Goal: Task Accomplishment & Management: Complete application form

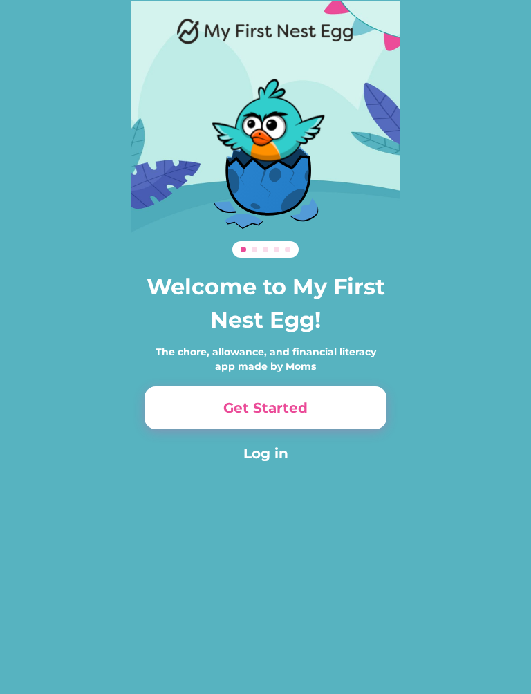
click at [189, 413] on button "Get Started" at bounding box center [265, 407] width 242 height 43
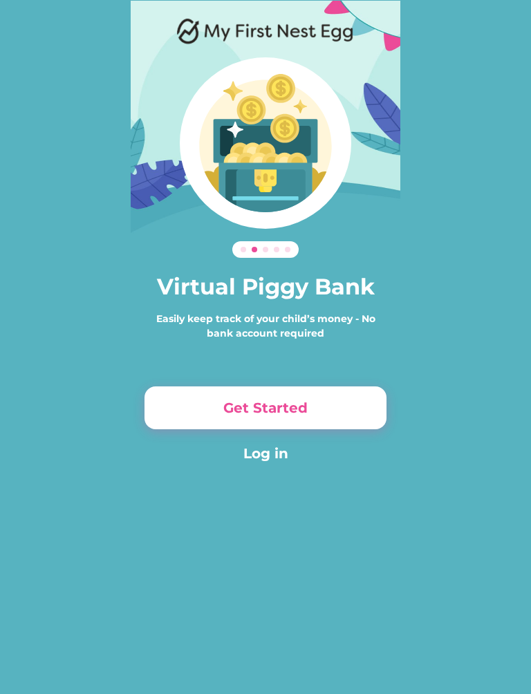
click at [338, 409] on button "Get Started" at bounding box center [265, 407] width 242 height 43
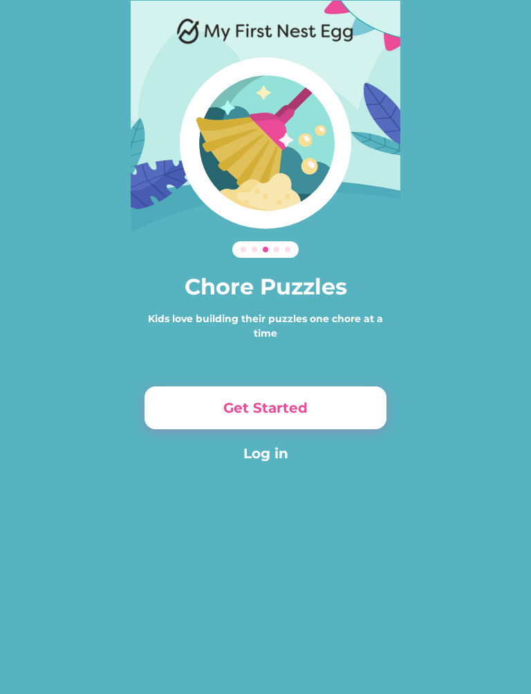
click at [356, 402] on button "Get Started" at bounding box center [265, 407] width 242 height 43
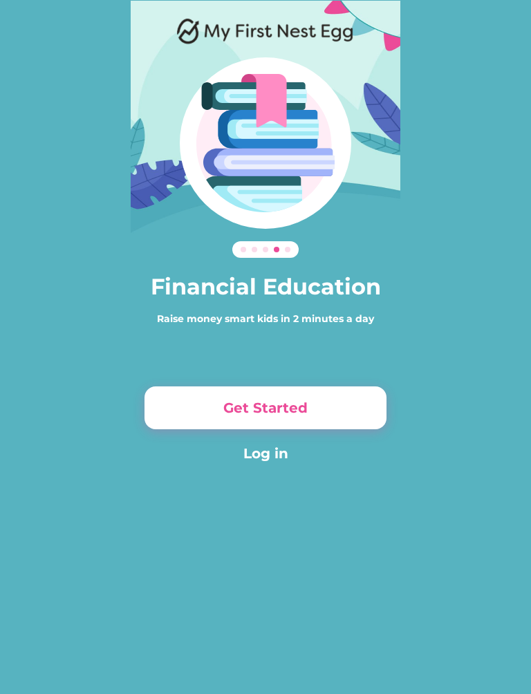
click at [368, 413] on button "Get Started" at bounding box center [265, 407] width 242 height 43
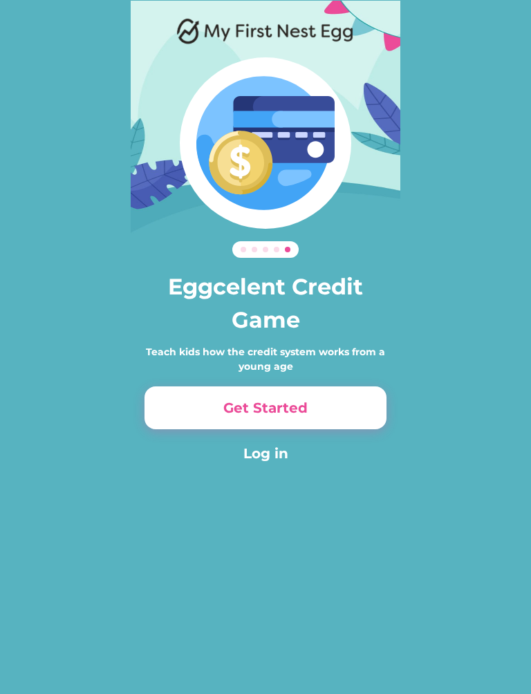
click at [377, 403] on button "Get Started" at bounding box center [265, 407] width 242 height 43
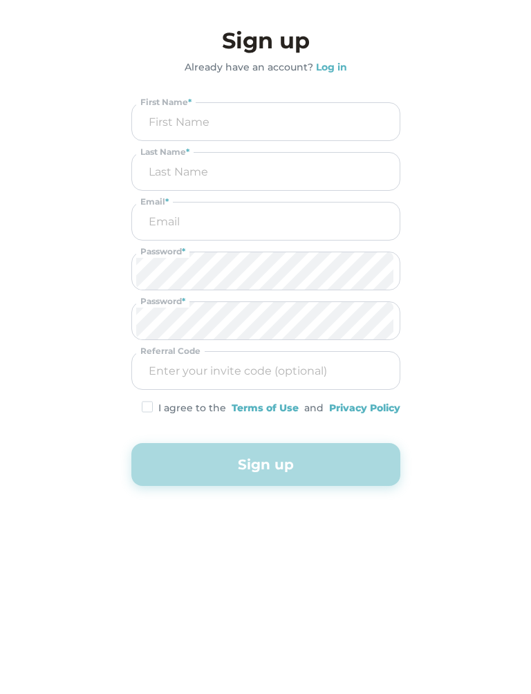
click at [294, 132] on input "input" at bounding box center [265, 121] width 259 height 37
click at [299, 116] on input "input" at bounding box center [266, 122] width 258 height 36
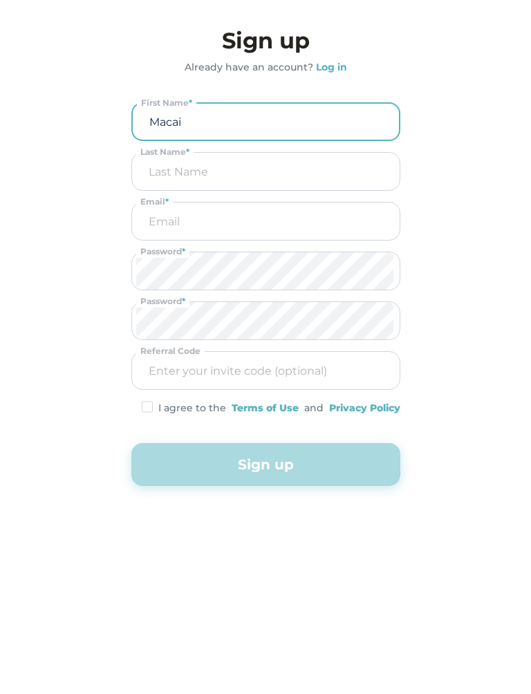
type input "Macai"
click at [305, 167] on input "input" at bounding box center [265, 171] width 259 height 37
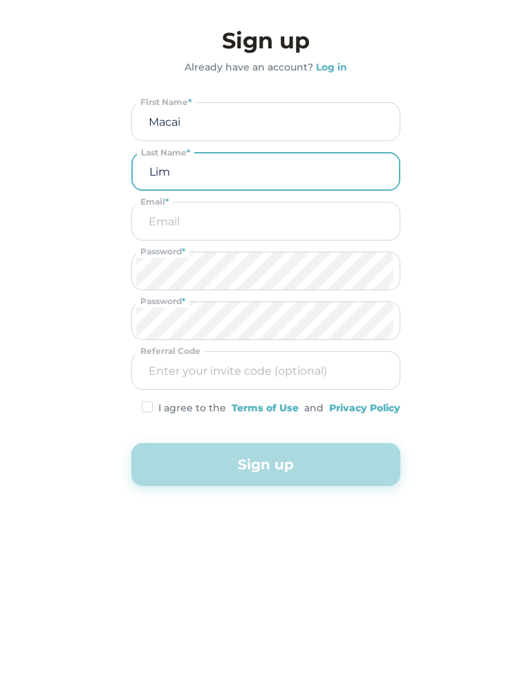
type input "Lim"
click at [290, 217] on input "email" at bounding box center [265, 220] width 259 height 37
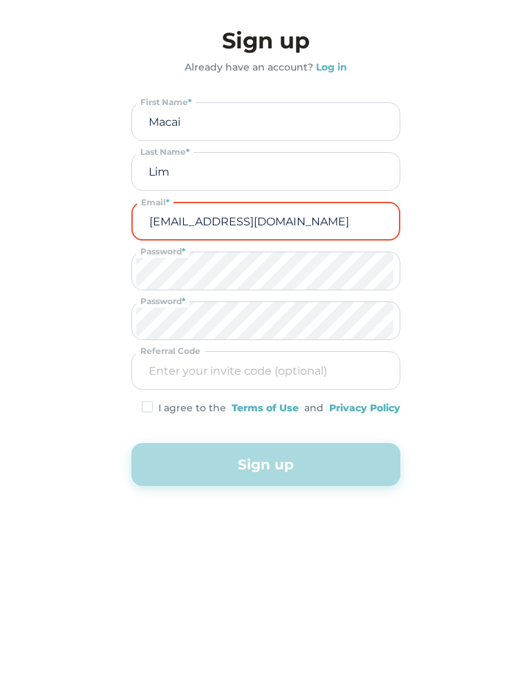
type input "lim.macai@icloud.com"
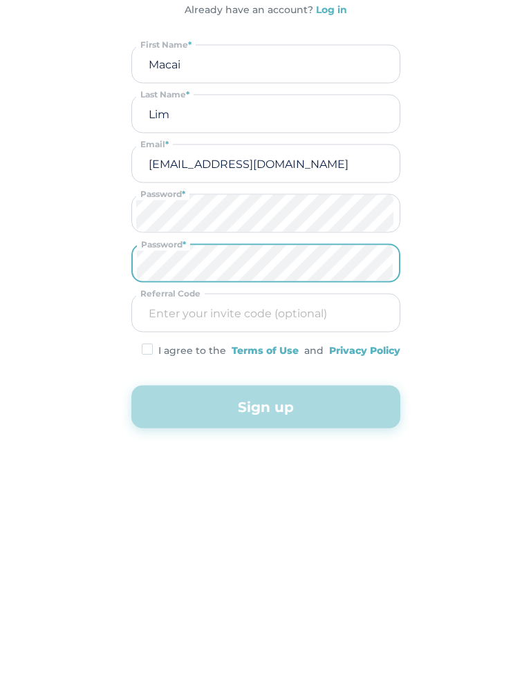
click at [287, 352] on input "input" at bounding box center [265, 370] width 259 height 37
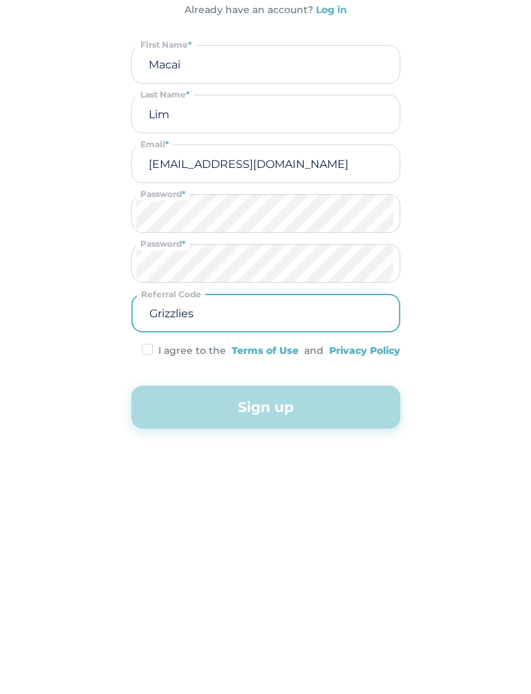
type input "Grizzlies"
click at [139, 401] on div "I agree to the Terms of Use and Privacy Policy" at bounding box center [265, 408] width 269 height 15
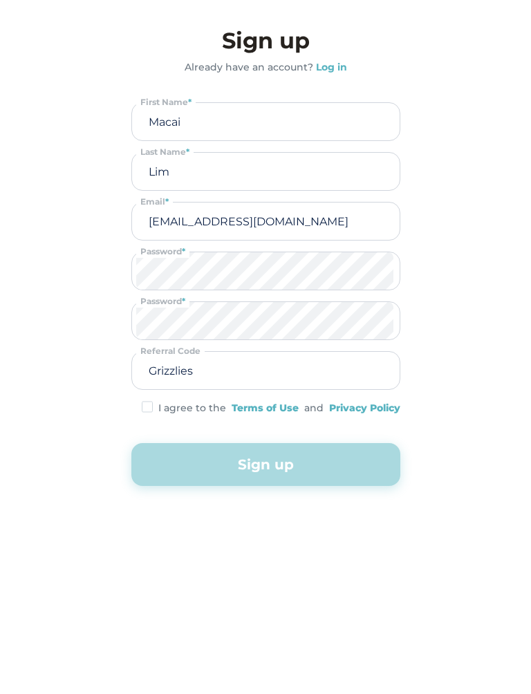
click at [140, 388] on input "input" at bounding box center [265, 370] width 259 height 37
click at [137, 404] on div "I agree to the Terms of Use and Privacy Policy" at bounding box center [265, 408] width 269 height 15
click at [136, 410] on div "I agree to the Terms of Use and Privacy Policy" at bounding box center [265, 408] width 269 height 15
click at [142, 409] on img at bounding box center [147, 407] width 11 height 12
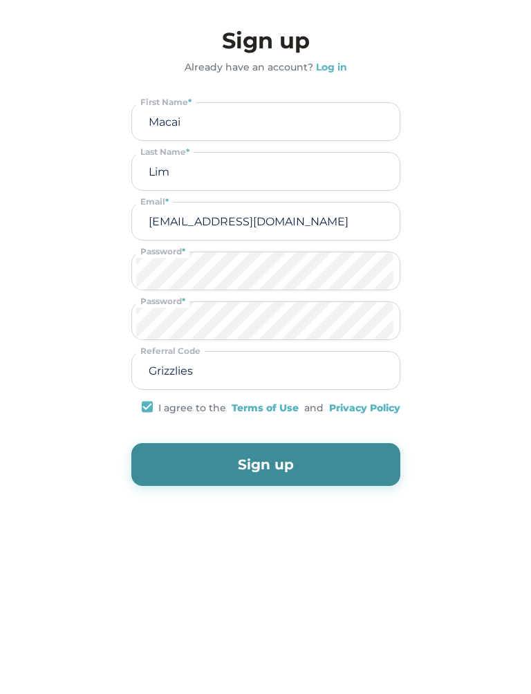
click at [263, 408] on div "Terms of Use" at bounding box center [265, 408] width 67 height 15
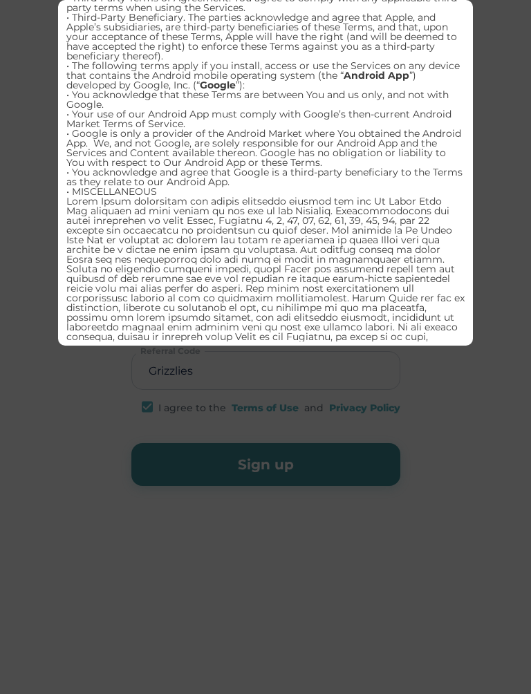
scroll to position [22, 0]
click at [167, 477] on div at bounding box center [265, 347] width 531 height 694
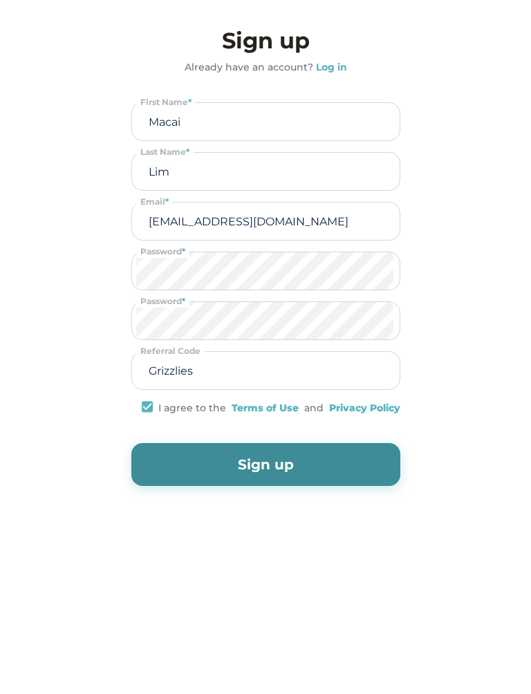
click at [160, 473] on button "Sign up" at bounding box center [265, 464] width 269 height 43
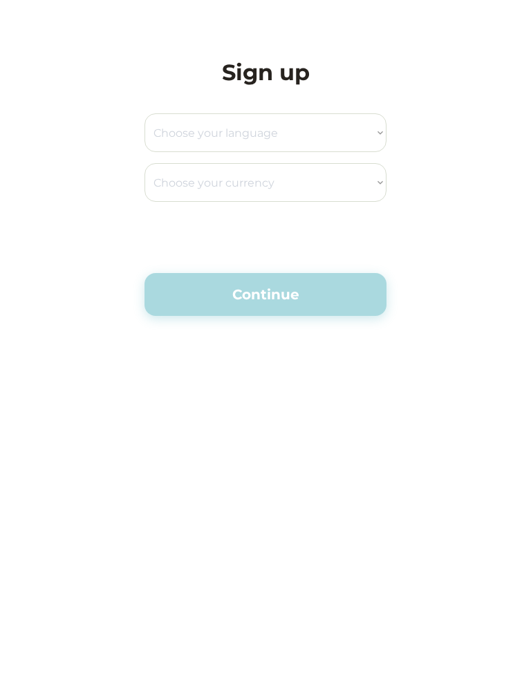
click at [340, 133] on select "Choose your language English Spanish" at bounding box center [265, 132] width 242 height 39
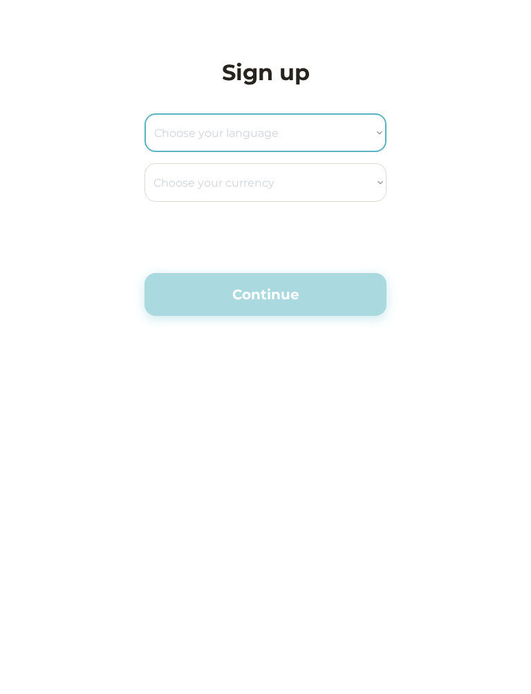
select select ""en_us""
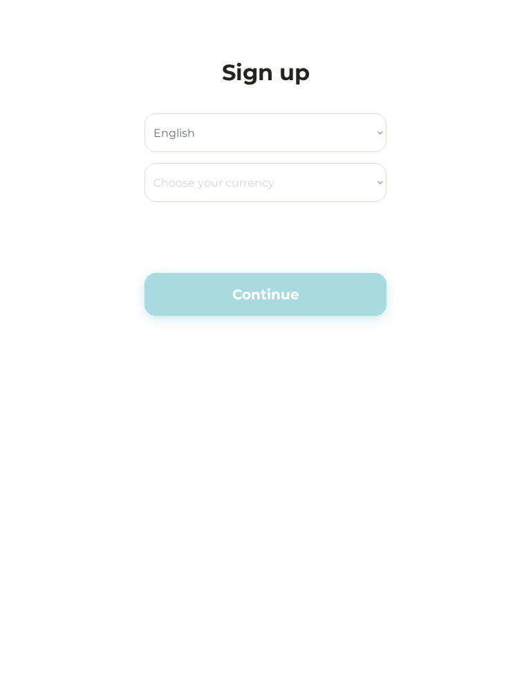
click at [347, 191] on select "Choose your currency Dollar Peso Euro Pound Rupee Yuan East Caribbean Dollar Ye…" at bounding box center [265, 182] width 242 height 39
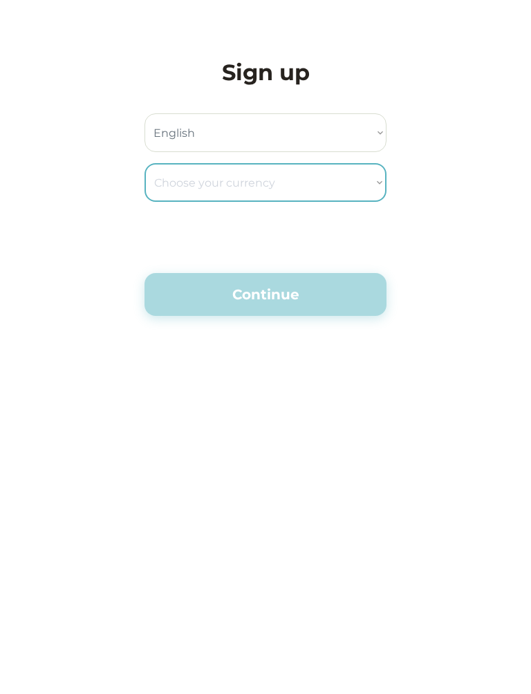
select select ""_""
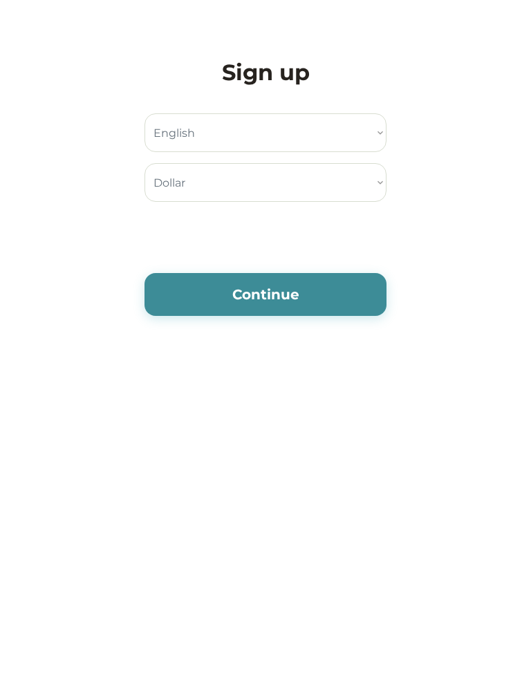
click at [305, 305] on button "Continue" at bounding box center [265, 294] width 242 height 43
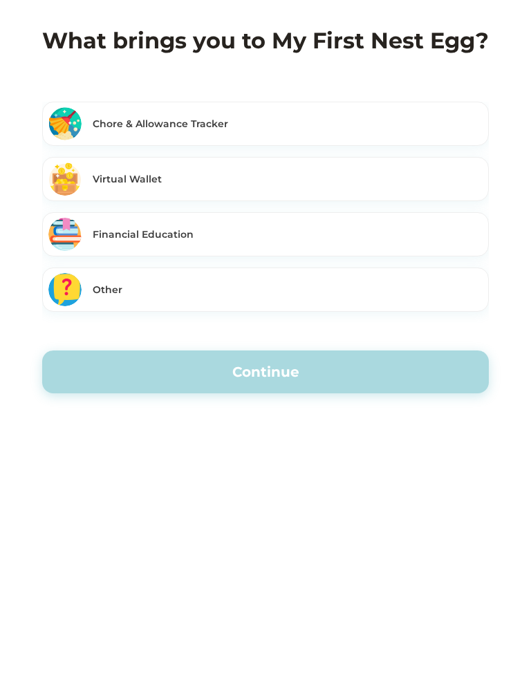
click at [410, 130] on div "Chore & Allowance Tracker" at bounding box center [288, 124] width 390 height 15
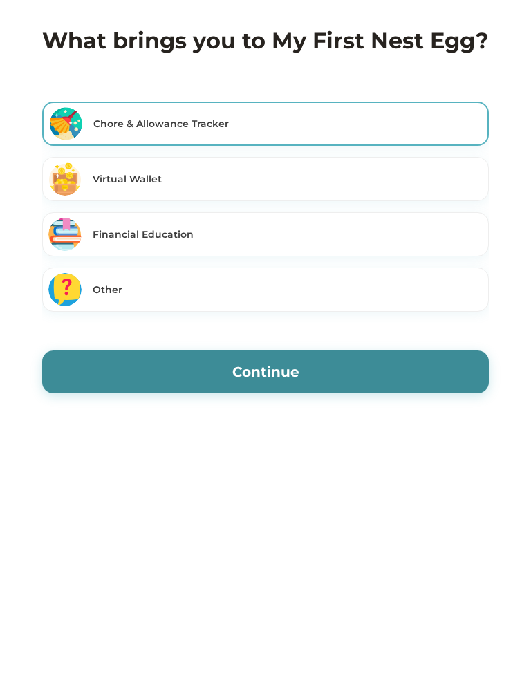
click at [386, 169] on div "Virtual Wallet" at bounding box center [265, 179] width 446 height 44
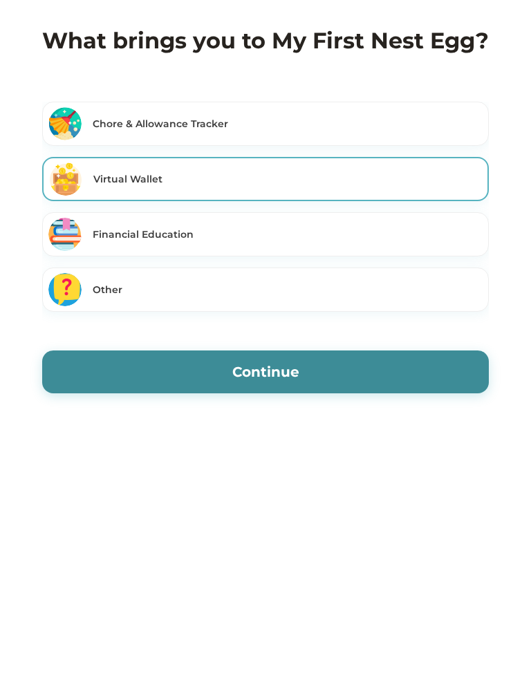
click at [359, 233] on div "Financial Education" at bounding box center [288, 234] width 390 height 15
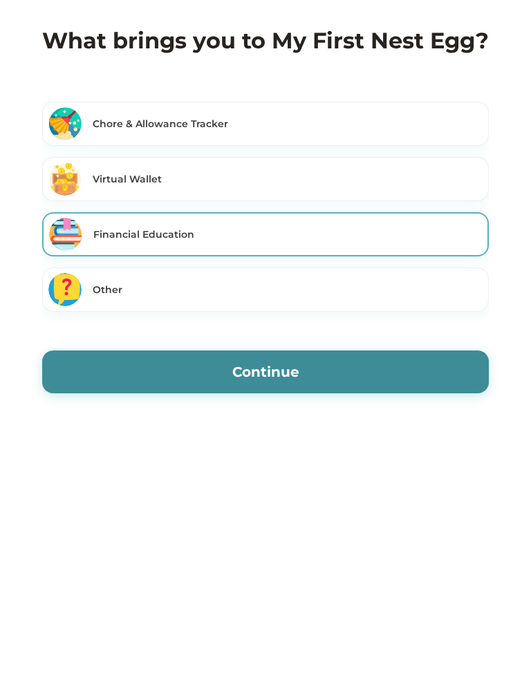
click at [288, 296] on div "Other" at bounding box center [288, 290] width 390 height 15
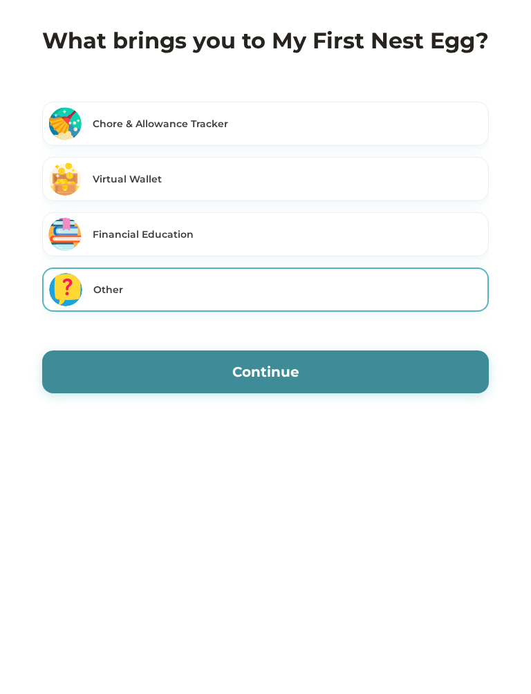
click at [420, 218] on div "Financial Education" at bounding box center [265, 234] width 446 height 44
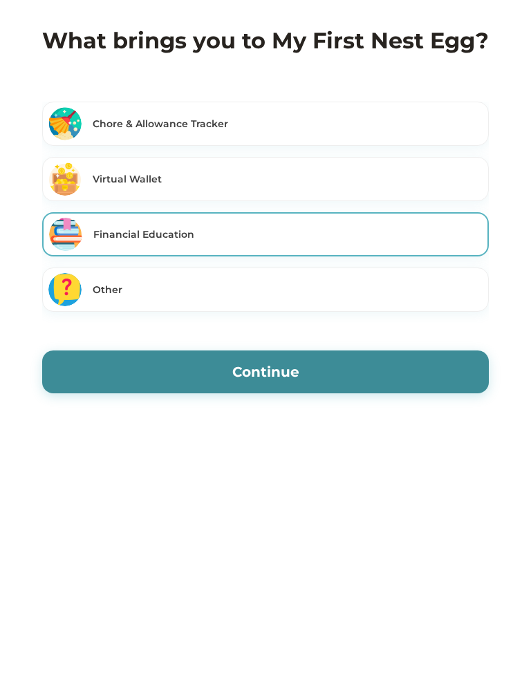
click at [67, 375] on button "Continue" at bounding box center [265, 371] width 446 height 43
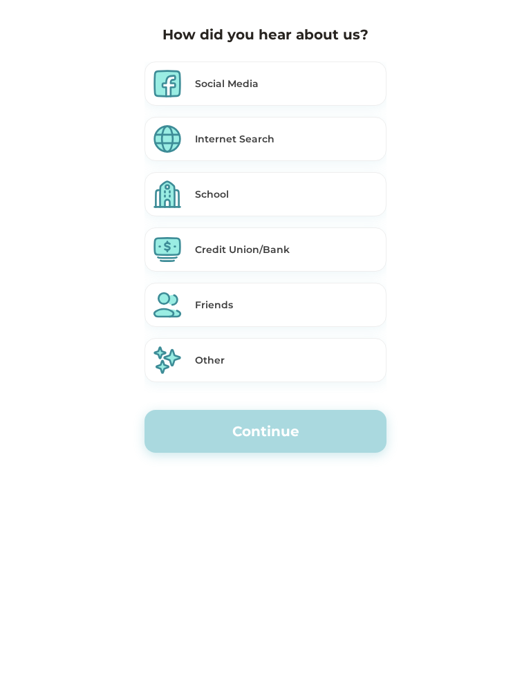
click at [298, 246] on div "Credit Union/Bank" at bounding box center [287, 250] width 185 height 15
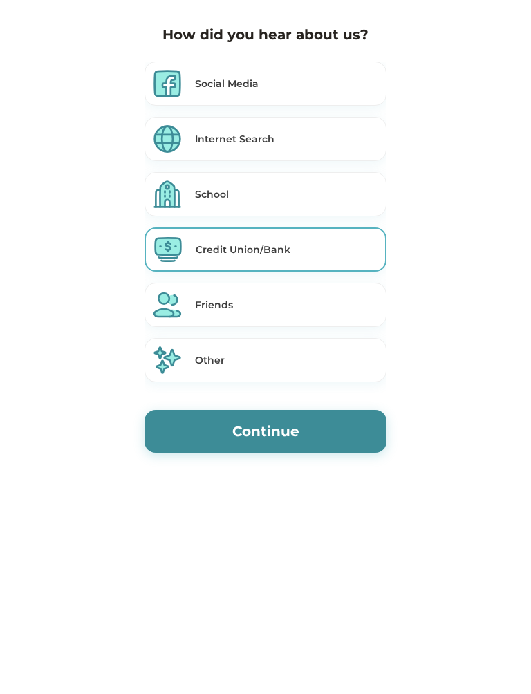
click at [206, 440] on button "Continue" at bounding box center [265, 431] width 242 height 43
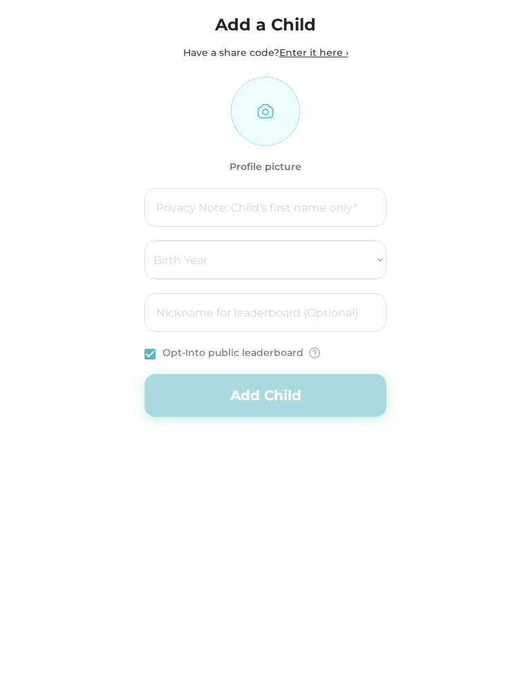
click at [195, 438] on div "Add a Child Have a share code? Enter it here › Profile picture Birth Year 2000 …" at bounding box center [266, 250] width 270 height 498
click at [243, 132] on input "file" at bounding box center [266, 112] width 68 height 68
type input "C:\fakepath\6AF23411-8676-48F6-8BFC-FEB42D2FAD8A.jpeg"
click at [329, 216] on input "input" at bounding box center [265, 207] width 242 height 39
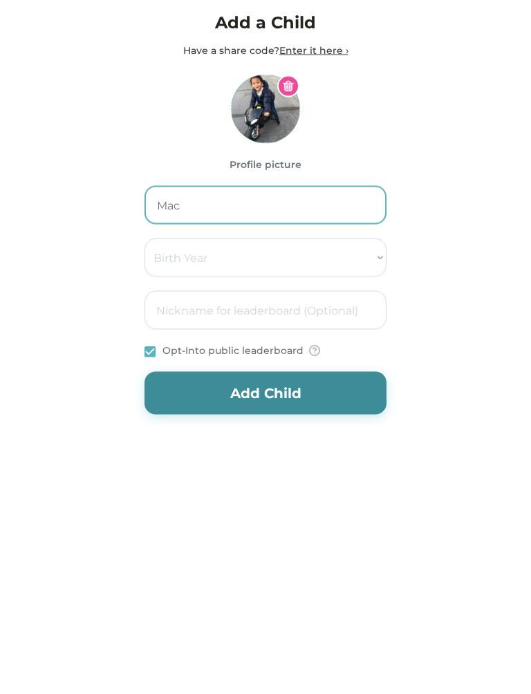
type input "Mac"
click at [358, 258] on select "Birth Year 2000 2001 2002 2003 2004 2005 2006 2007 2008 2009 2010 2011 2012 201…" at bounding box center [265, 260] width 242 height 39
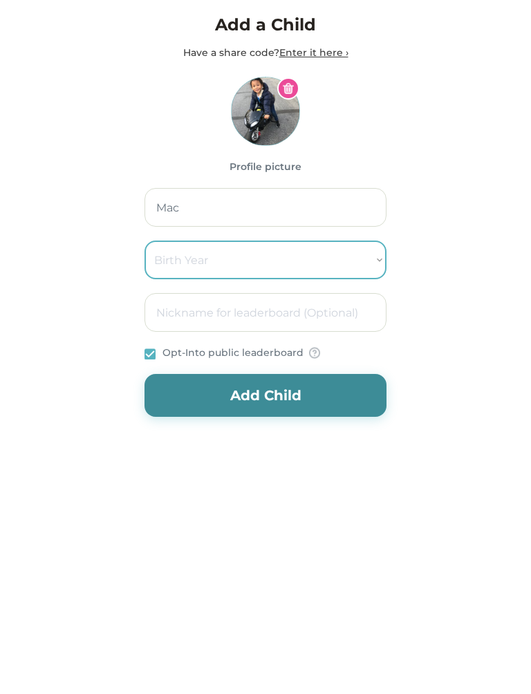
click at [460, 140] on div "Eggcelent Credit Game Teach kids how the credit system works from a young age G…" at bounding box center [265, 250] width 531 height 501
click at [230, 260] on select "Birth Year 2000 2001 2002 2003 2004 2005 2006 2007 2008 2009 2010 2011 2012 201…" at bounding box center [265, 260] width 242 height 39
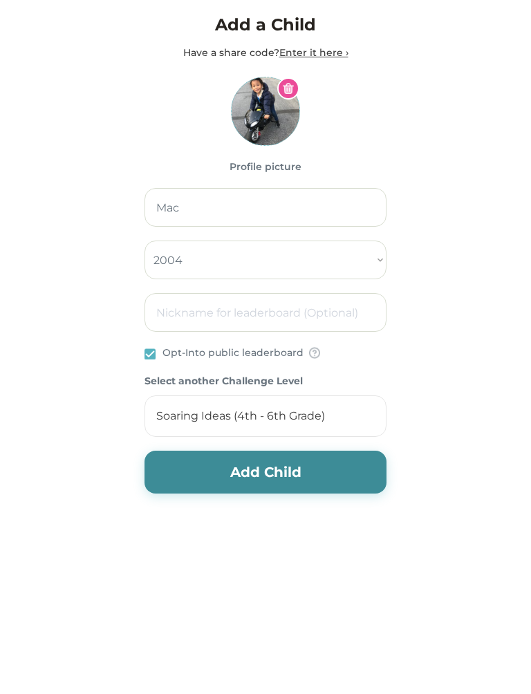
click at [266, 261] on select "Birth Year 2000 2001 2002 2003 2004 2005 2006 2007 2008 2009 2010 2011 2012 201…" at bounding box center [265, 260] width 242 height 39
select select "2020"
click at [345, 413] on div "Hatching Success (K-3rd Grade)" at bounding box center [265, 415] width 242 height 41
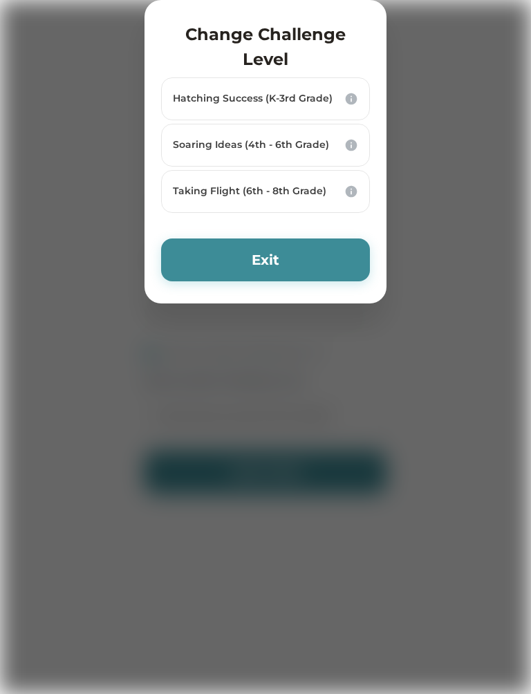
click at [257, 106] on div "Hatching Success (K-3rd Grade)" at bounding box center [256, 99] width 167 height 14
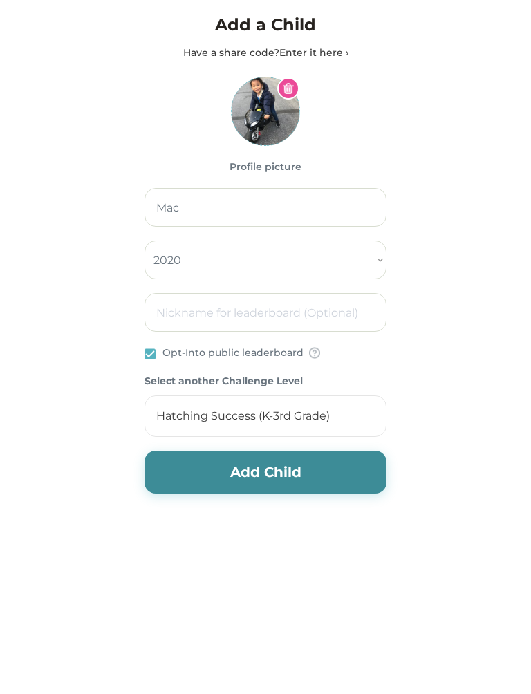
click at [341, 473] on button "Add Child" at bounding box center [265, 472] width 242 height 43
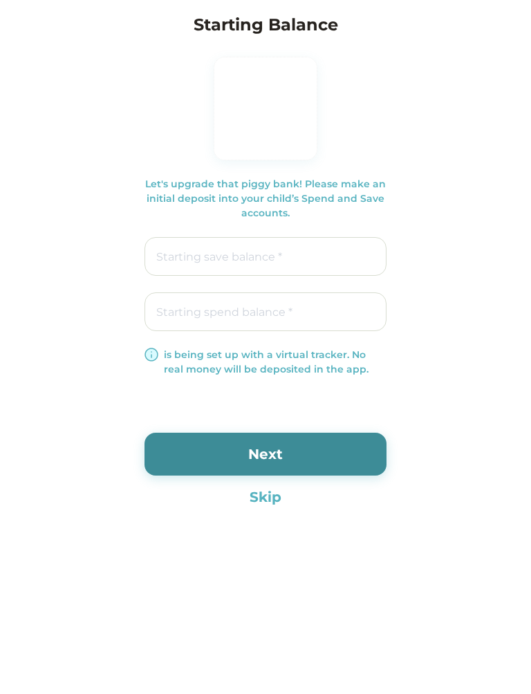
type input "$0.00"
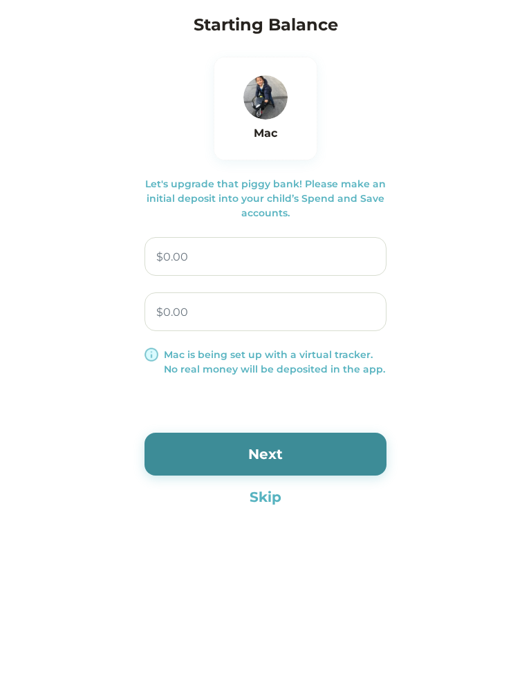
click at [344, 458] on button "Next" at bounding box center [265, 454] width 242 height 43
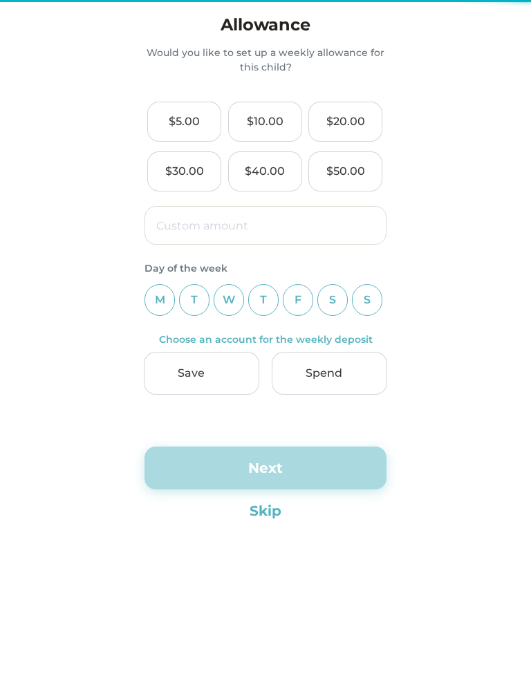
click at [310, 274] on div "Day of the week" at bounding box center [265, 268] width 242 height 15
click at [202, 117] on div "$5.00" at bounding box center [184, 121] width 73 height 39
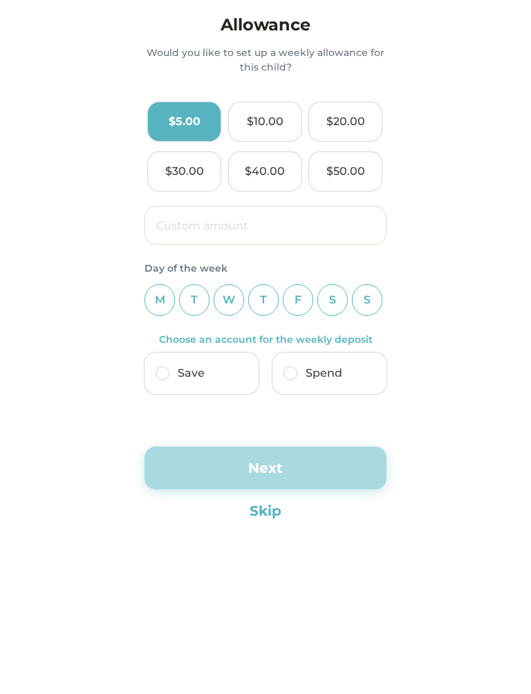
click at [305, 300] on div "F" at bounding box center [298, 300] width 30 height 32
click at [341, 294] on div "S" at bounding box center [332, 300] width 30 height 32
click at [301, 299] on div "F" at bounding box center [298, 300] width 30 height 32
click at [168, 366] on img at bounding box center [163, 373] width 14 height 14
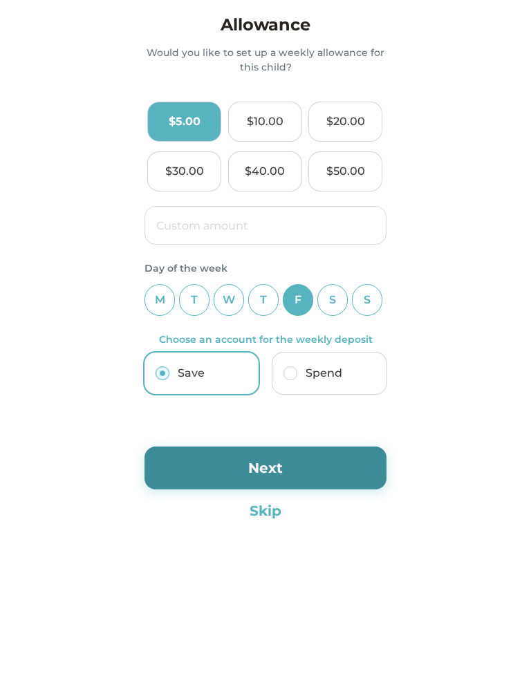
click at [357, 475] on button "Next" at bounding box center [265, 467] width 242 height 43
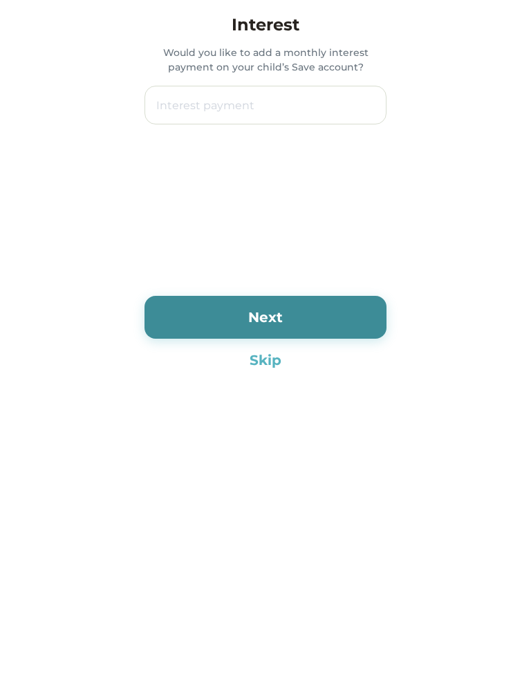
click at [279, 384] on div "Interest Would you like to add a monthly interest payment on your child’s Save …" at bounding box center [266, 243] width 270 height 484
click at [241, 362] on button "Skip" at bounding box center [265, 360] width 242 height 21
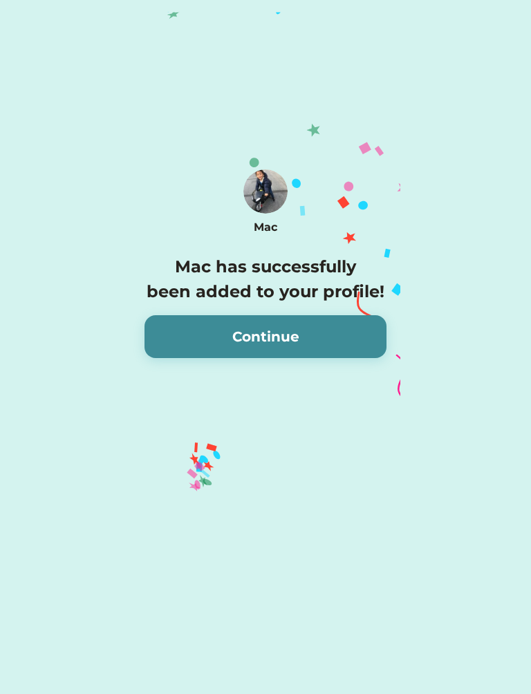
click at [258, 373] on icon "Lottie animation" at bounding box center [314, 253] width 363 height 501
click at [209, 344] on button "Continue" at bounding box center [265, 336] width 242 height 43
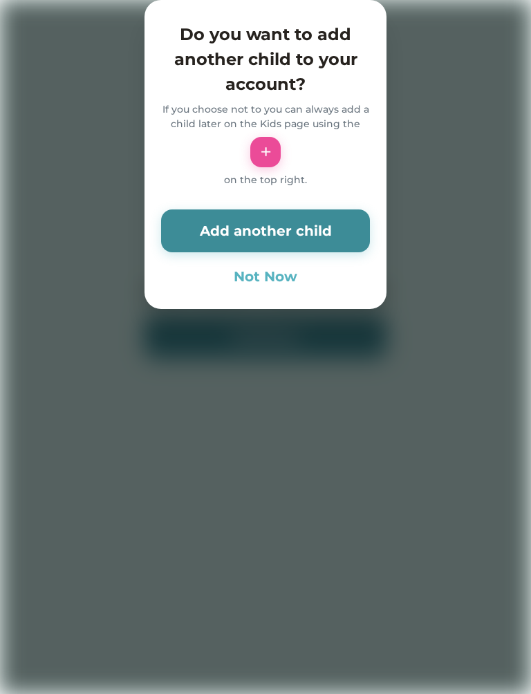
click at [281, 287] on button "Not Now" at bounding box center [265, 276] width 209 height 21
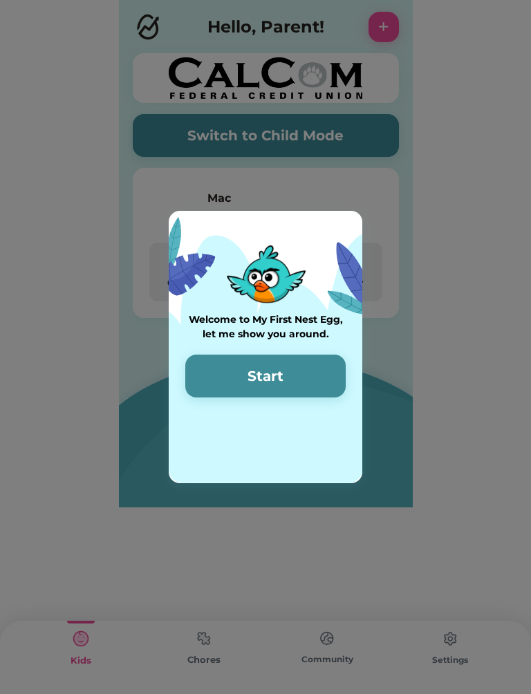
click at [260, 287] on img at bounding box center [266, 347] width 194 height 272
click at [247, 383] on button "Start" at bounding box center [265, 376] width 160 height 43
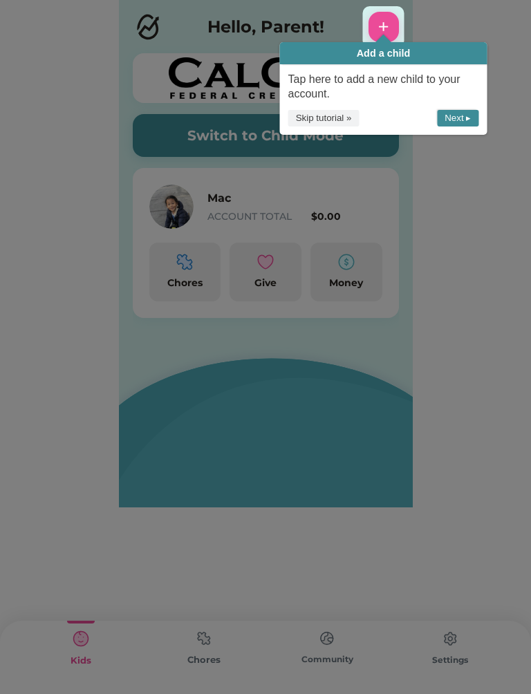
click at [476, 238] on icon at bounding box center [265, 347] width 531 height 694
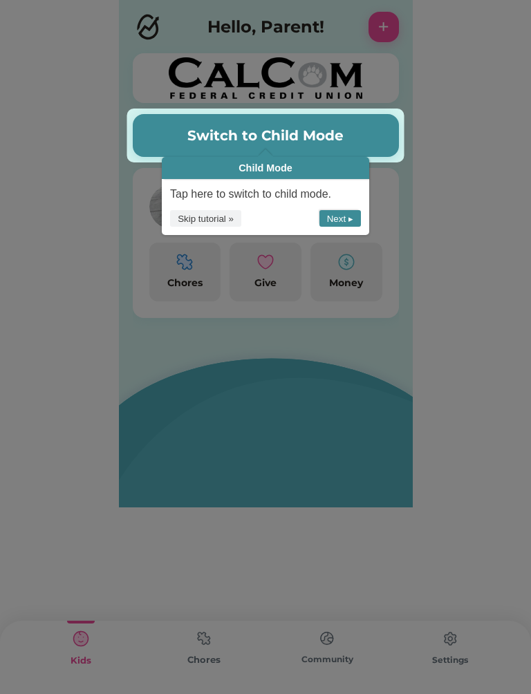
click at [469, 249] on icon at bounding box center [265, 347] width 531 height 694
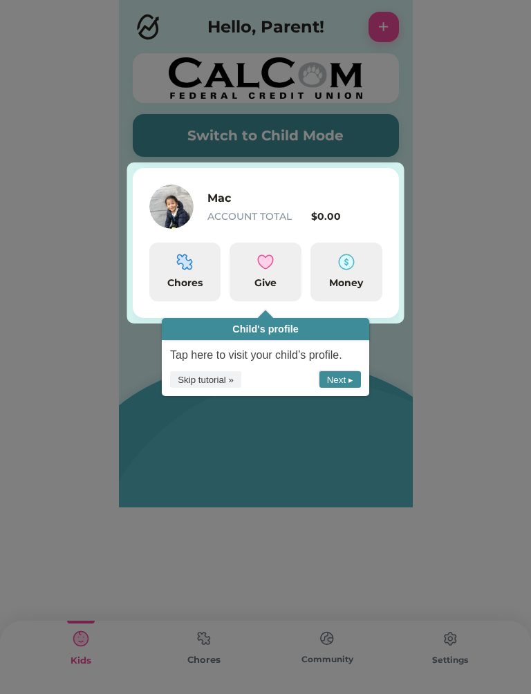
click at [487, 358] on icon at bounding box center [265, 347] width 531 height 694
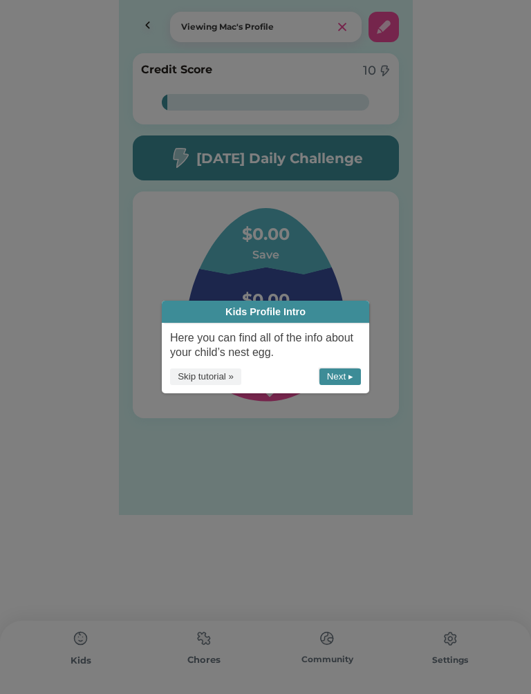
click at [482, 330] on icon at bounding box center [265, 347] width 531 height 694
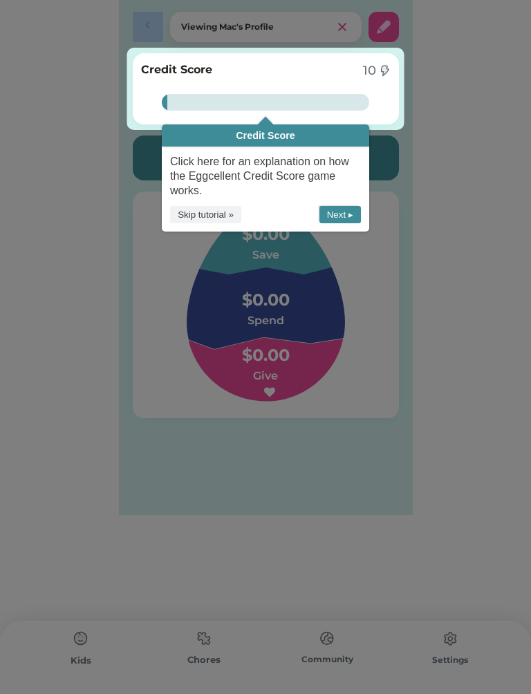
click at [115, 232] on icon at bounding box center [265, 347] width 531 height 694
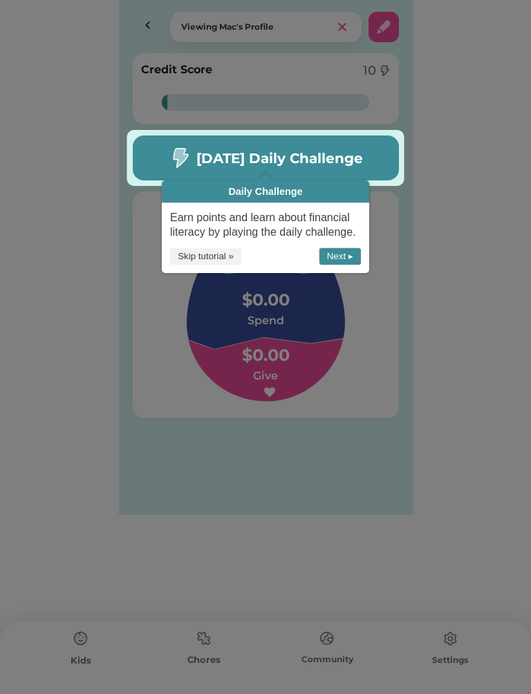
click at [490, 296] on icon at bounding box center [265, 347] width 531 height 694
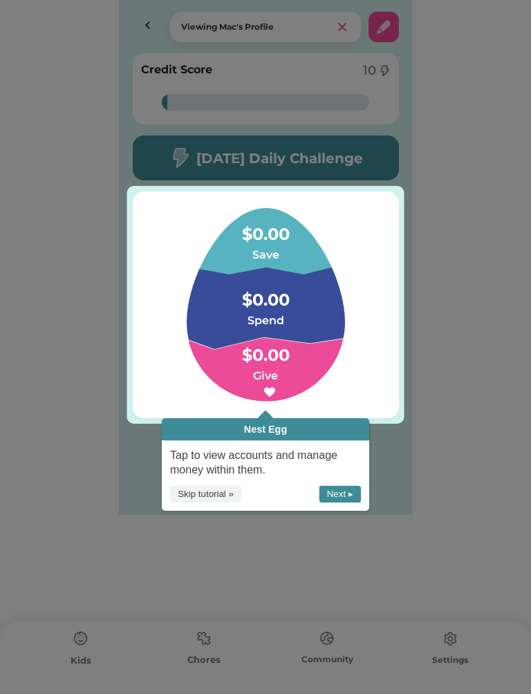
click at [495, 294] on icon at bounding box center [265, 347] width 531 height 694
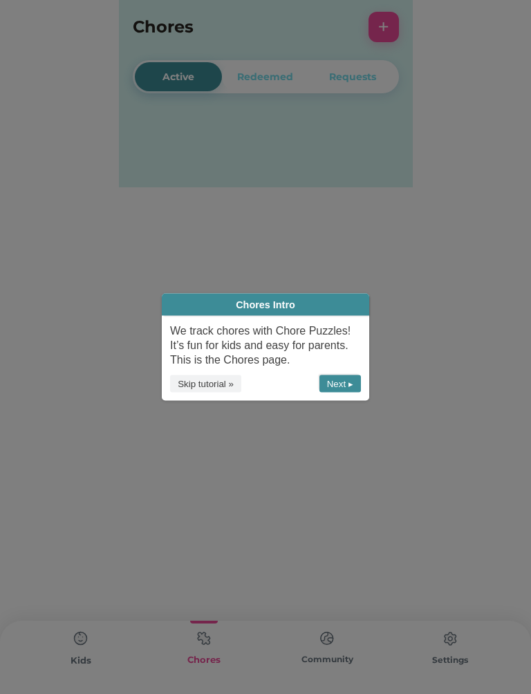
click at [486, 294] on icon at bounding box center [265, 347] width 531 height 694
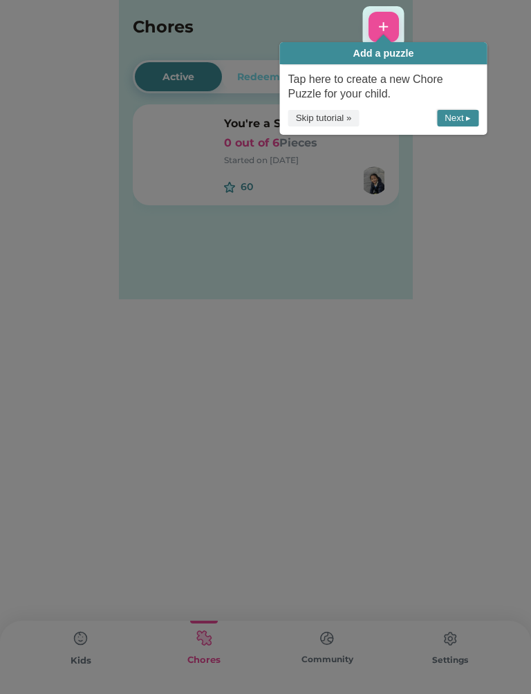
click at [471, 301] on icon at bounding box center [265, 347] width 531 height 694
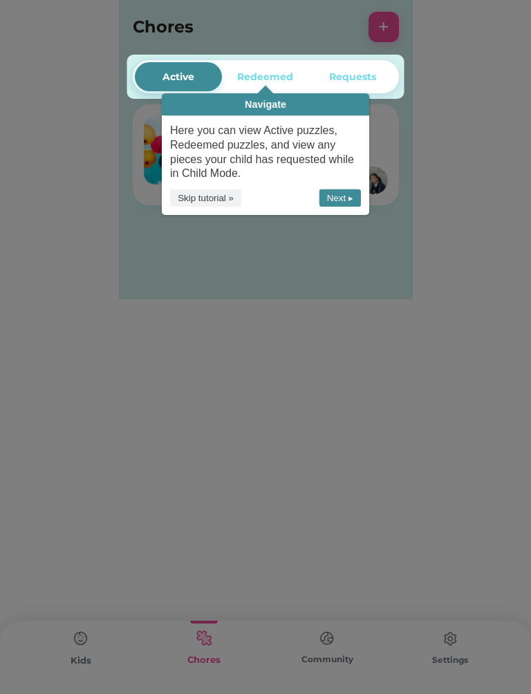
click at [485, 315] on icon at bounding box center [265, 347] width 531 height 694
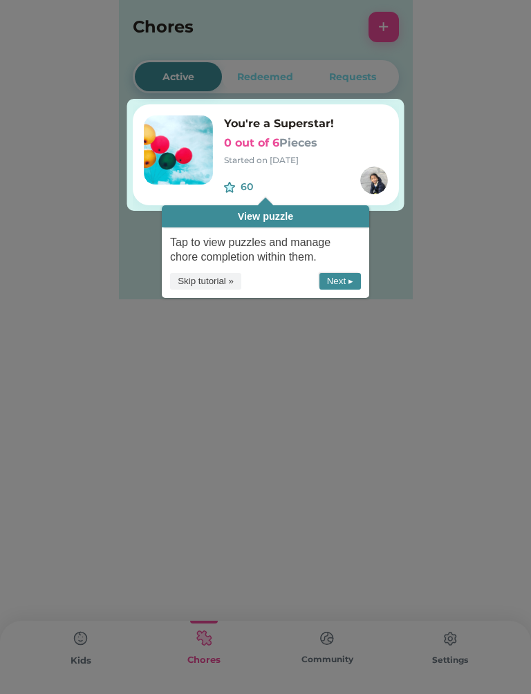
click at [493, 329] on icon at bounding box center [265, 347] width 531 height 694
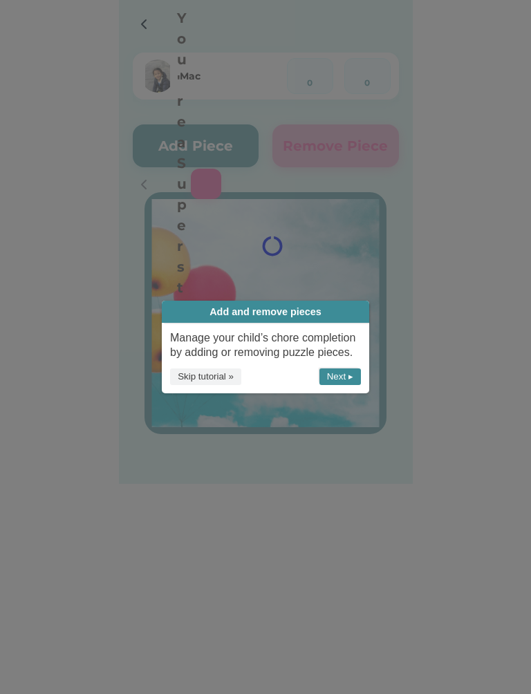
click at [442, 289] on icon at bounding box center [265, 347] width 531 height 694
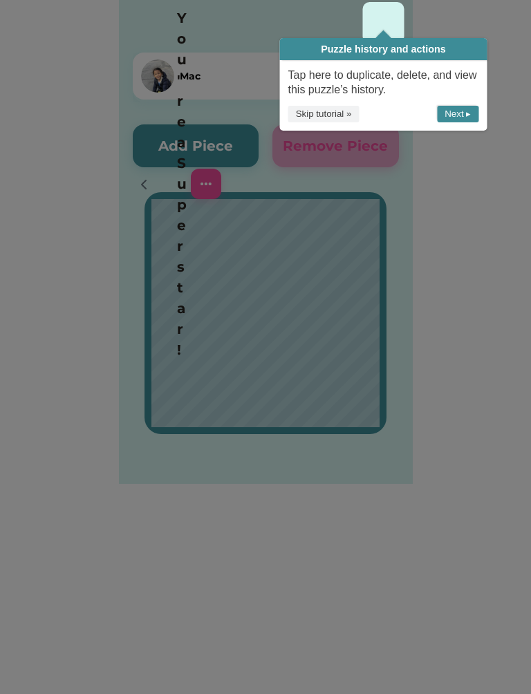
click at [9, 189] on icon at bounding box center [265, 347] width 531 height 694
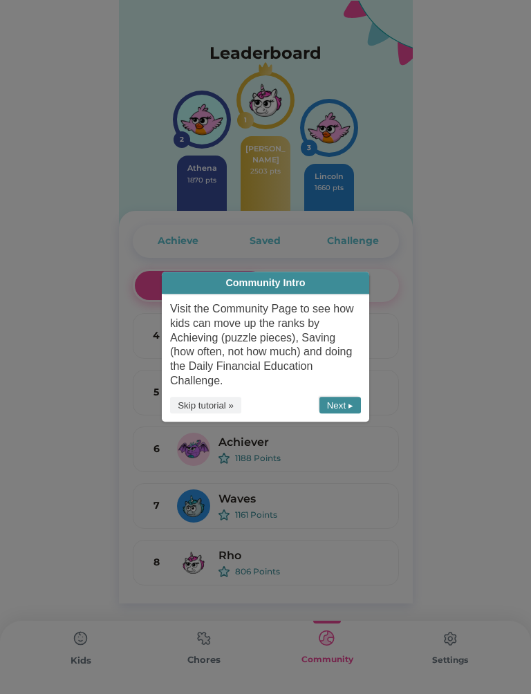
click at [347, 406] on button "Next ▸" at bounding box center [339, 405] width 41 height 17
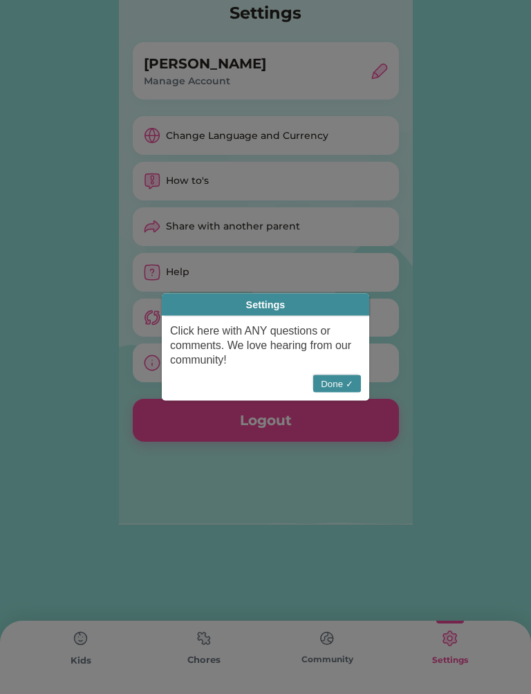
click at [490, 216] on icon at bounding box center [265, 347] width 531 height 694
